Goal: Information Seeking & Learning: Learn about a topic

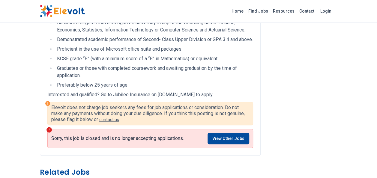
scroll to position [296, 0]
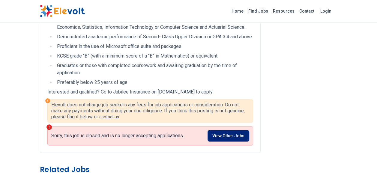
click at [221, 139] on link "View Other Jobs" at bounding box center [229, 135] width 42 height 11
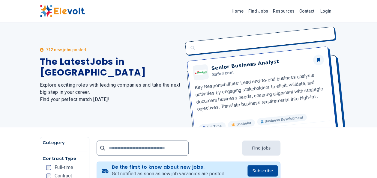
click at [223, 143] on div at bounding box center [215, 148] width 46 height 15
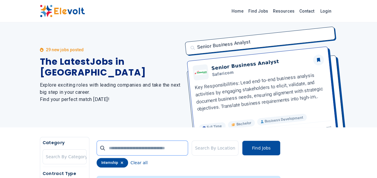
click at [114, 149] on input "text" at bounding box center [143, 148] width 92 height 15
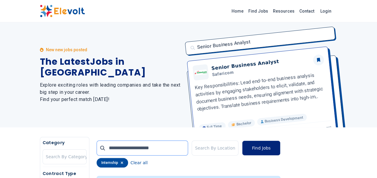
type input "**********"
click at [250, 146] on button "Find Jobs" at bounding box center [261, 148] width 38 height 15
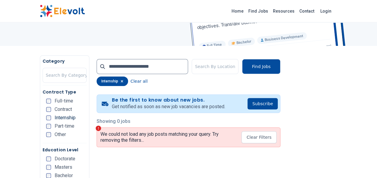
scroll to position [83, 0]
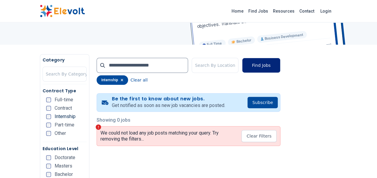
click at [253, 65] on button "Find Jobs" at bounding box center [261, 65] width 38 height 15
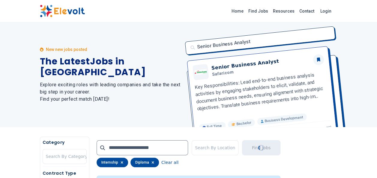
scroll to position [0, 0]
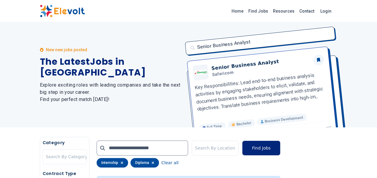
click at [264, 148] on button "Find Jobs" at bounding box center [261, 148] width 38 height 15
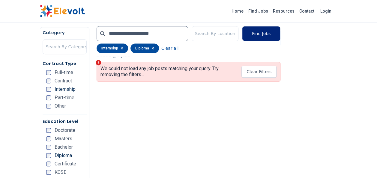
scroll to position [139, 0]
